Goal: Check status: Check status

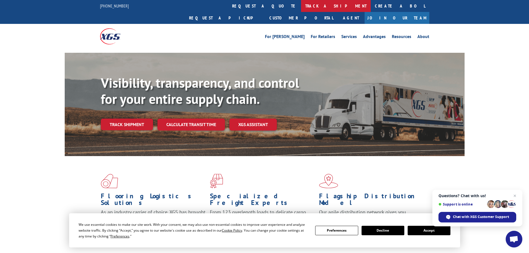
click at [301, 4] on link "track a shipment" at bounding box center [336, 6] width 70 height 12
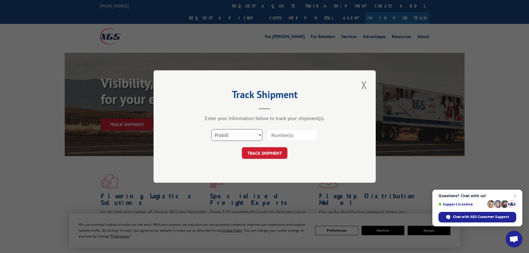
click at [260, 134] on select "Select category... Probill BOL PO" at bounding box center [236, 135] width 51 height 12
select select "bol"
click at [211, 129] on select "Select category... Probill BOL PO" at bounding box center [236, 135] width 51 height 12
paste input "5941010"
type input "5941010"
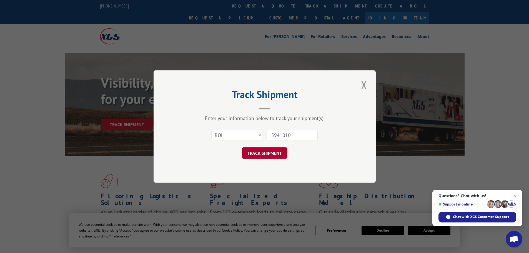
click at [260, 152] on button "TRACK SHIPMENT" at bounding box center [265, 153] width 46 height 12
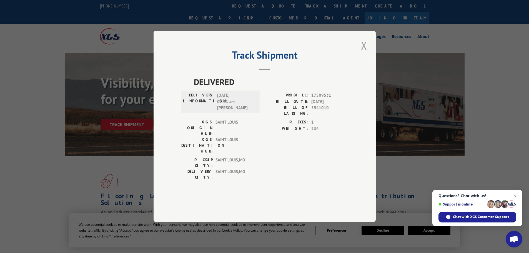
click at [365, 53] on button "Close modal" at bounding box center [364, 45] width 9 height 15
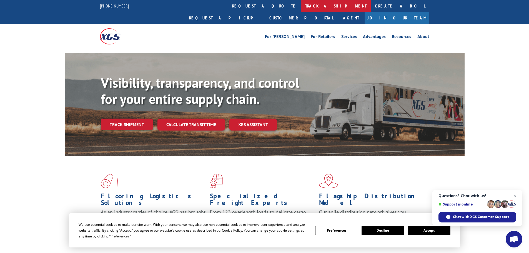
click at [301, 5] on link "track a shipment" at bounding box center [336, 6] width 70 height 12
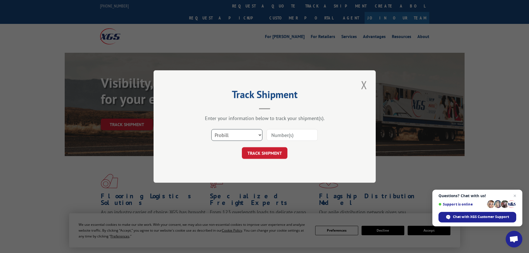
click at [237, 136] on select "Select category... Probill BOL PO" at bounding box center [236, 135] width 51 height 12
select select "bol"
click at [211, 129] on select "Select category... Probill BOL PO" at bounding box center [236, 135] width 51 height 12
paste input "4833457"
type input "4833457"
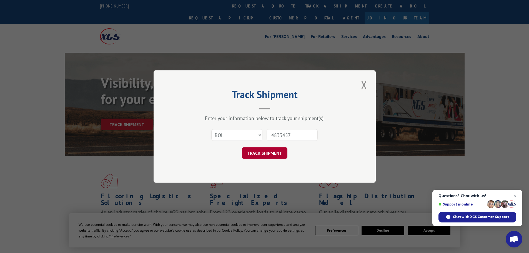
click at [249, 153] on button "TRACK SHIPMENT" at bounding box center [265, 153] width 46 height 12
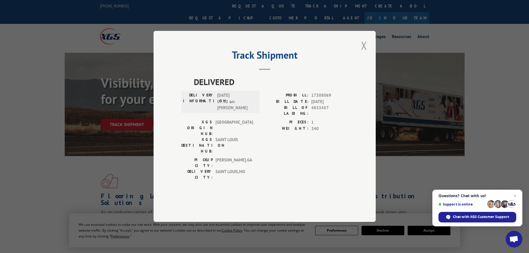
click at [362, 53] on button "Close modal" at bounding box center [364, 45] width 9 height 15
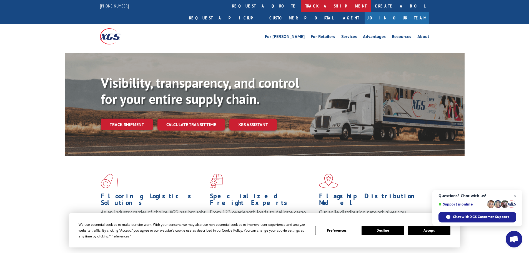
click at [301, 3] on link "track a shipment" at bounding box center [336, 6] width 70 height 12
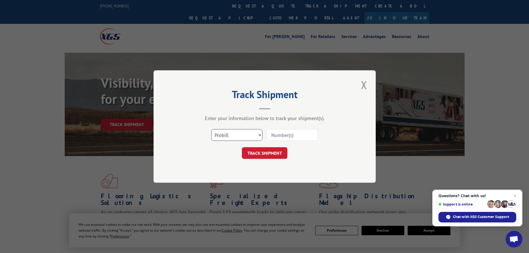
click at [259, 136] on select "Select category... Probill BOL PO" at bounding box center [236, 135] width 51 height 12
select select "bol"
click at [211, 129] on select "Select category... Probill BOL PO" at bounding box center [236, 135] width 51 height 12
click at [302, 132] on input at bounding box center [292, 135] width 51 height 12
paste input "4845668"
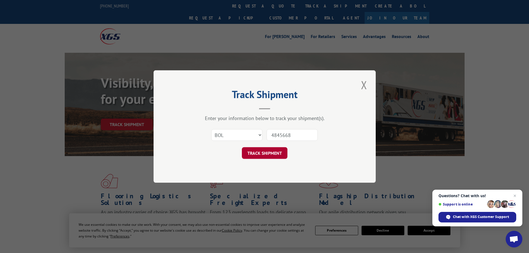
type input "4845668"
click at [265, 153] on button "TRACK SHIPMENT" at bounding box center [265, 153] width 46 height 12
